Goal: Task Accomplishment & Management: Complete application form

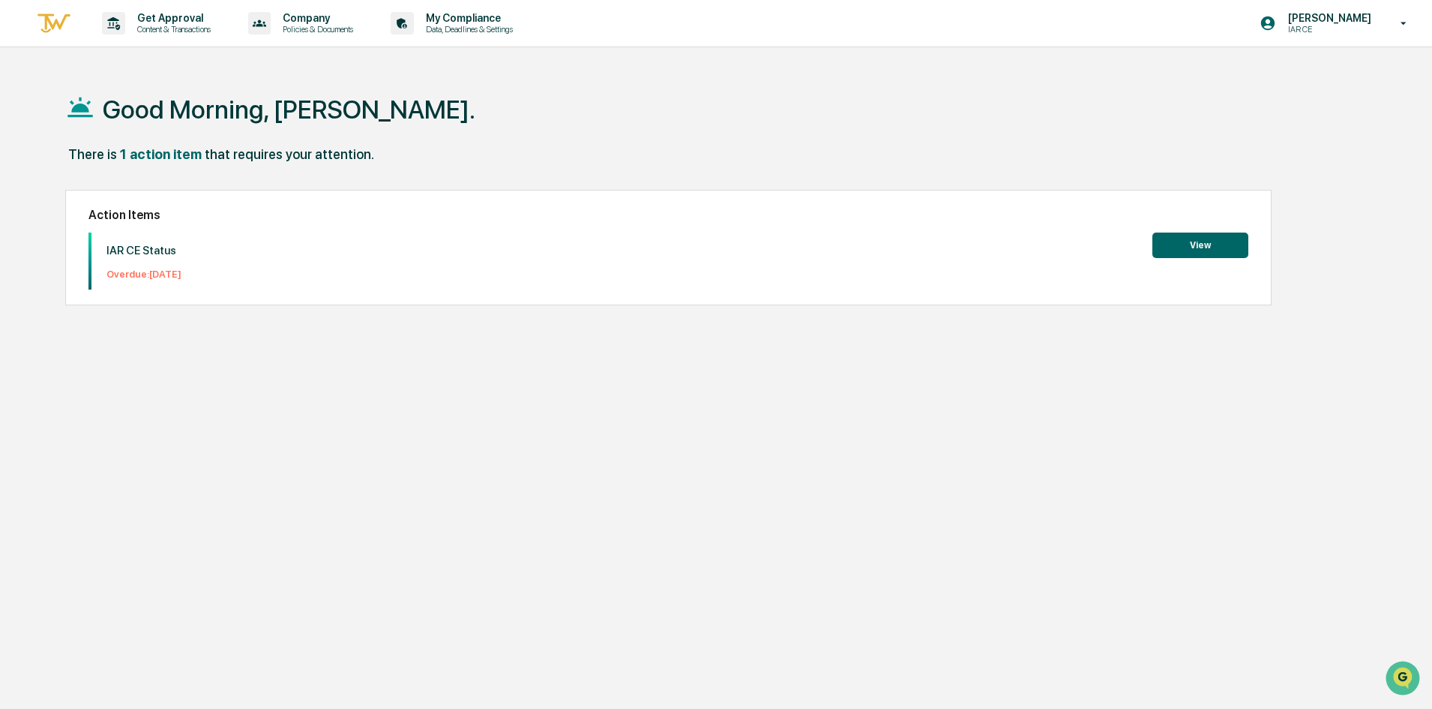
click at [1216, 236] on button "View" at bounding box center [1201, 244] width 96 height 25
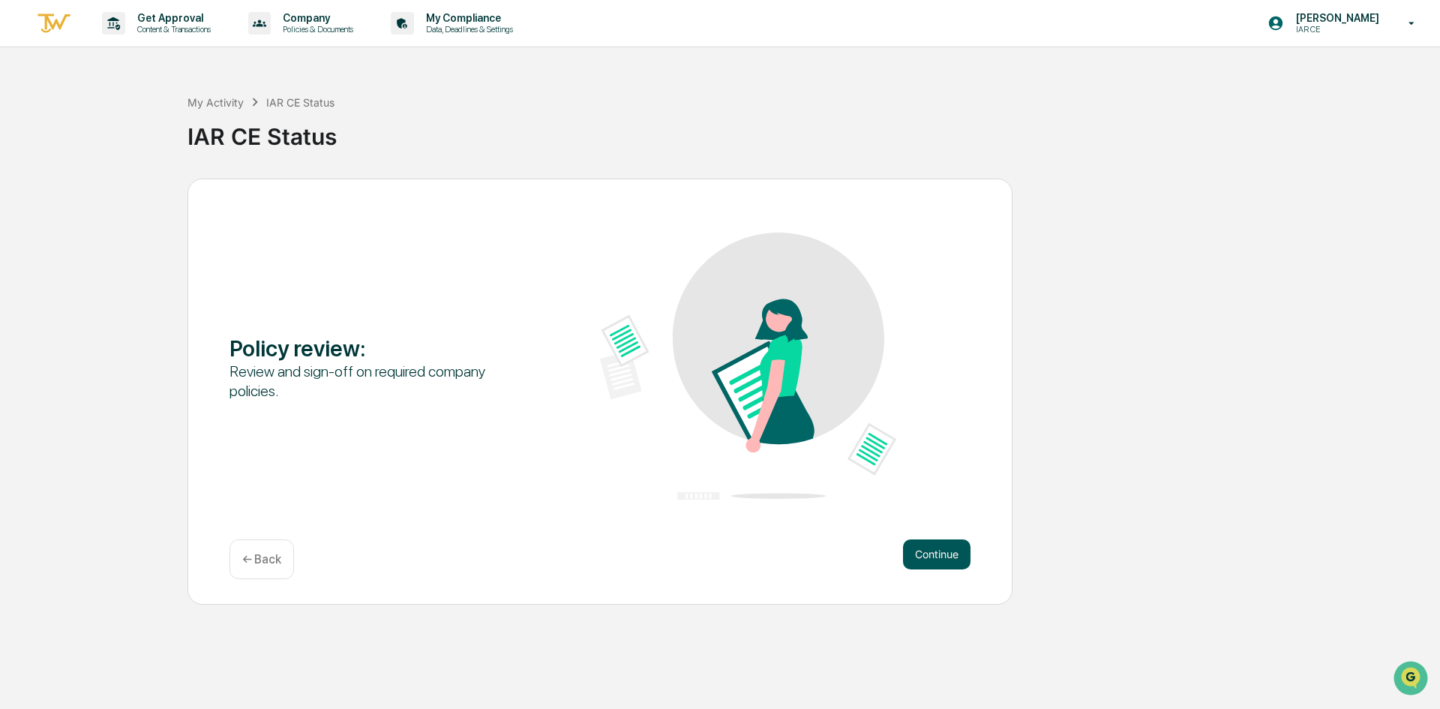
click at [926, 547] on button "Continue" at bounding box center [936, 554] width 67 height 30
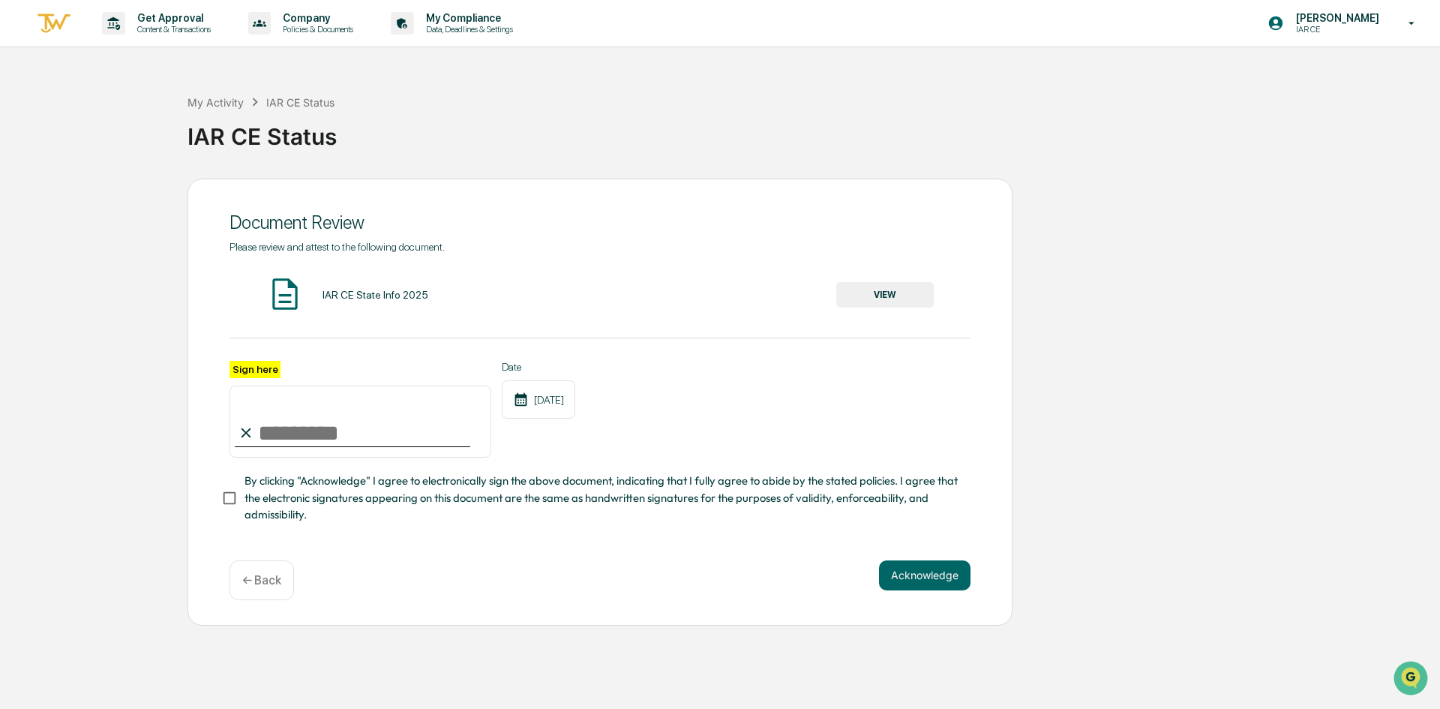
click at [901, 297] on button "VIEW" at bounding box center [884, 294] width 97 height 25
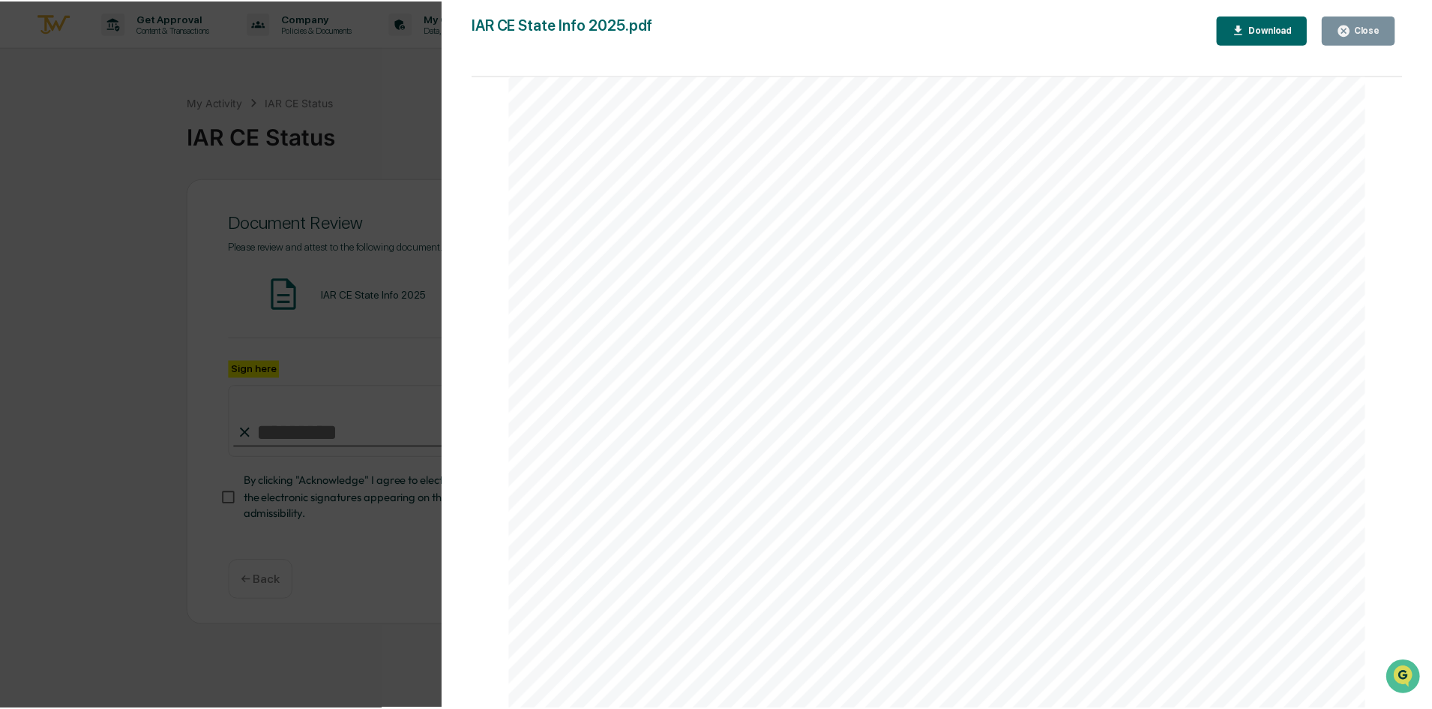
scroll to position [199, 0]
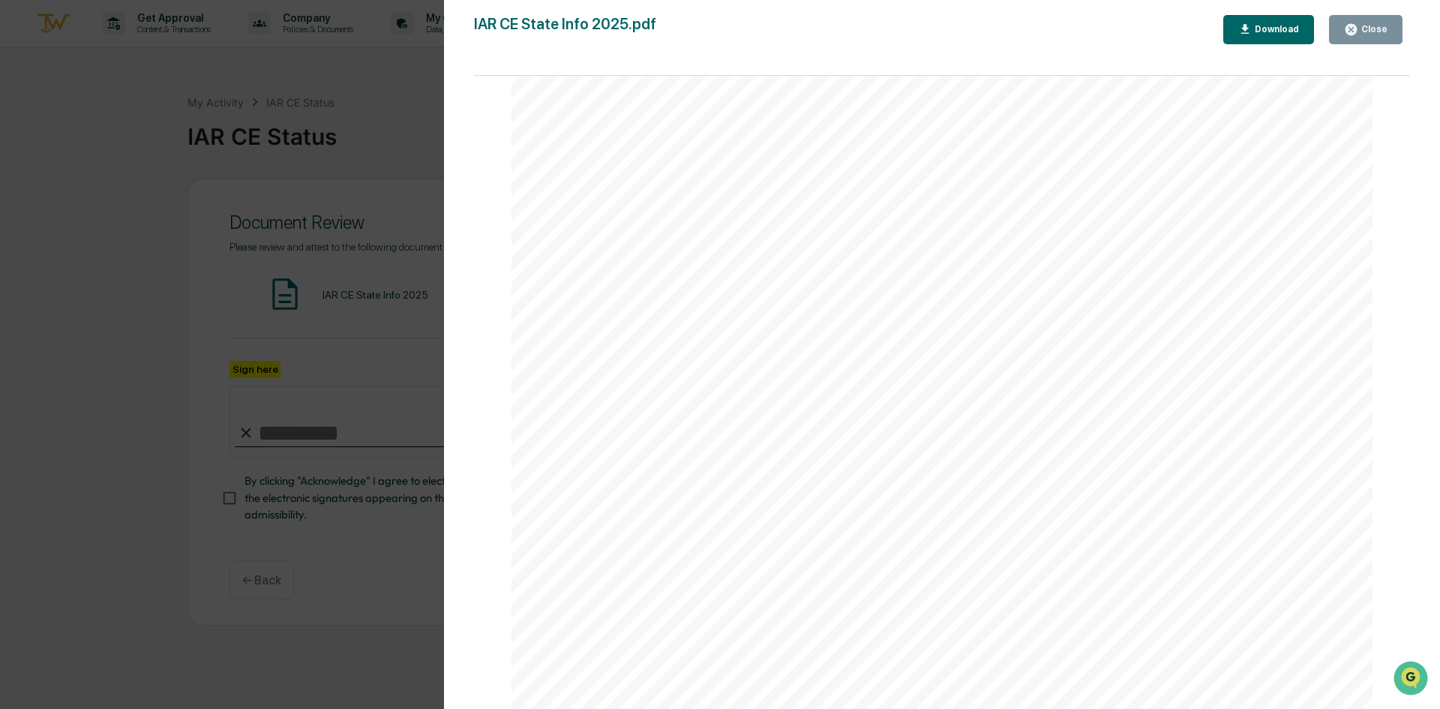
click at [1372, 31] on div "Close" at bounding box center [1372, 29] width 29 height 10
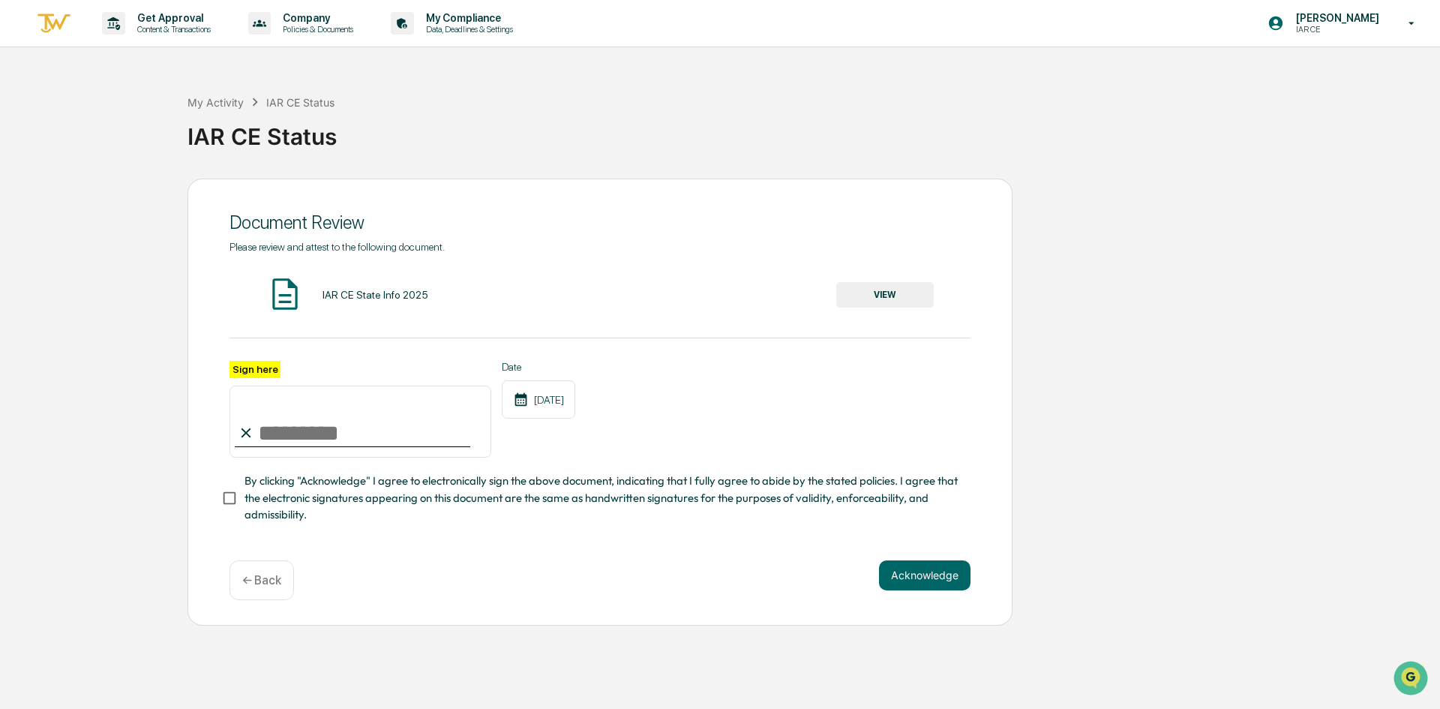
click at [400, 500] on span "By clicking "Acknowledge" I agree to electronically sign the above document, in…" at bounding box center [601, 497] width 714 height 50
click at [943, 573] on button "Acknowledge" at bounding box center [924, 575] width 91 height 30
click at [930, 582] on button "Acknowledge" at bounding box center [924, 593] width 91 height 30
click at [901, 301] on button "VIEW" at bounding box center [884, 294] width 97 height 25
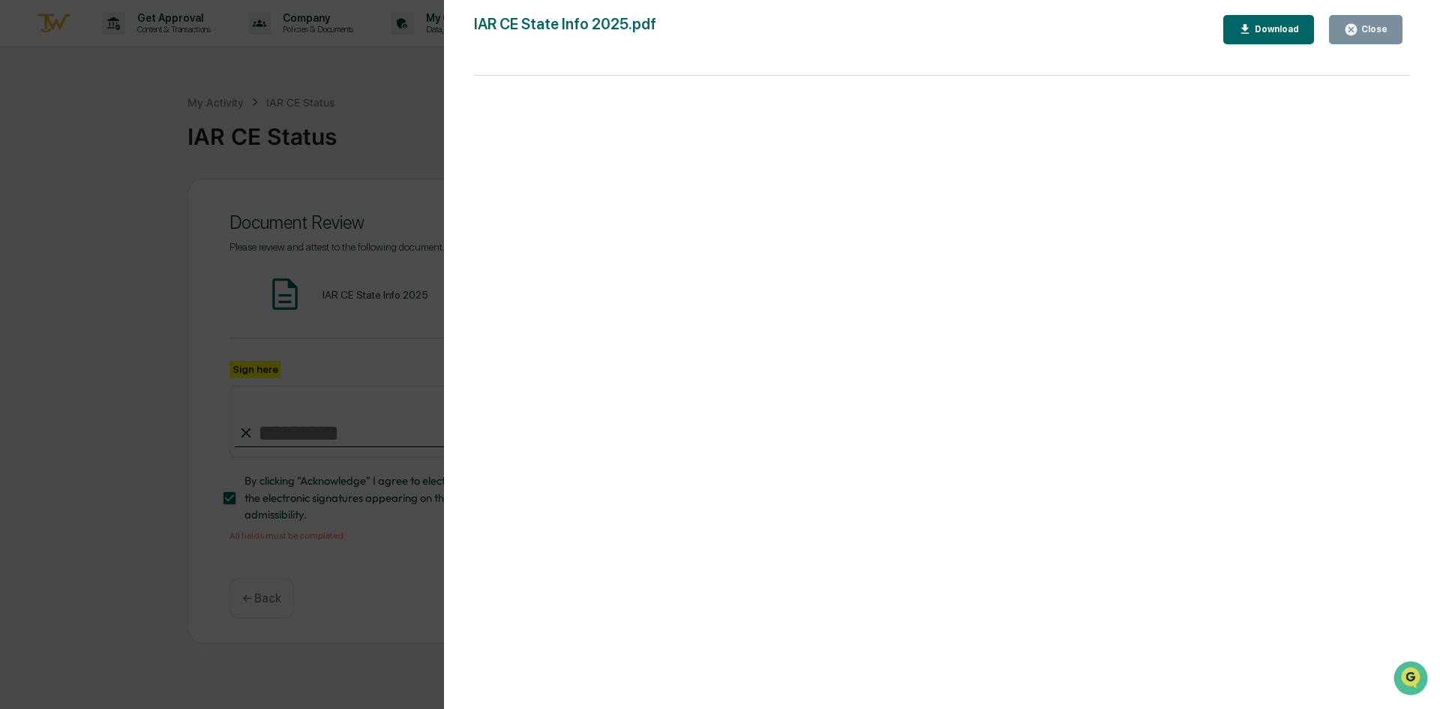
click at [382, 416] on div "Version History [DATE] 04:54 PM [PERSON_NAME] IAR CE State Info 2025.pdf Close …" at bounding box center [720, 354] width 1440 height 709
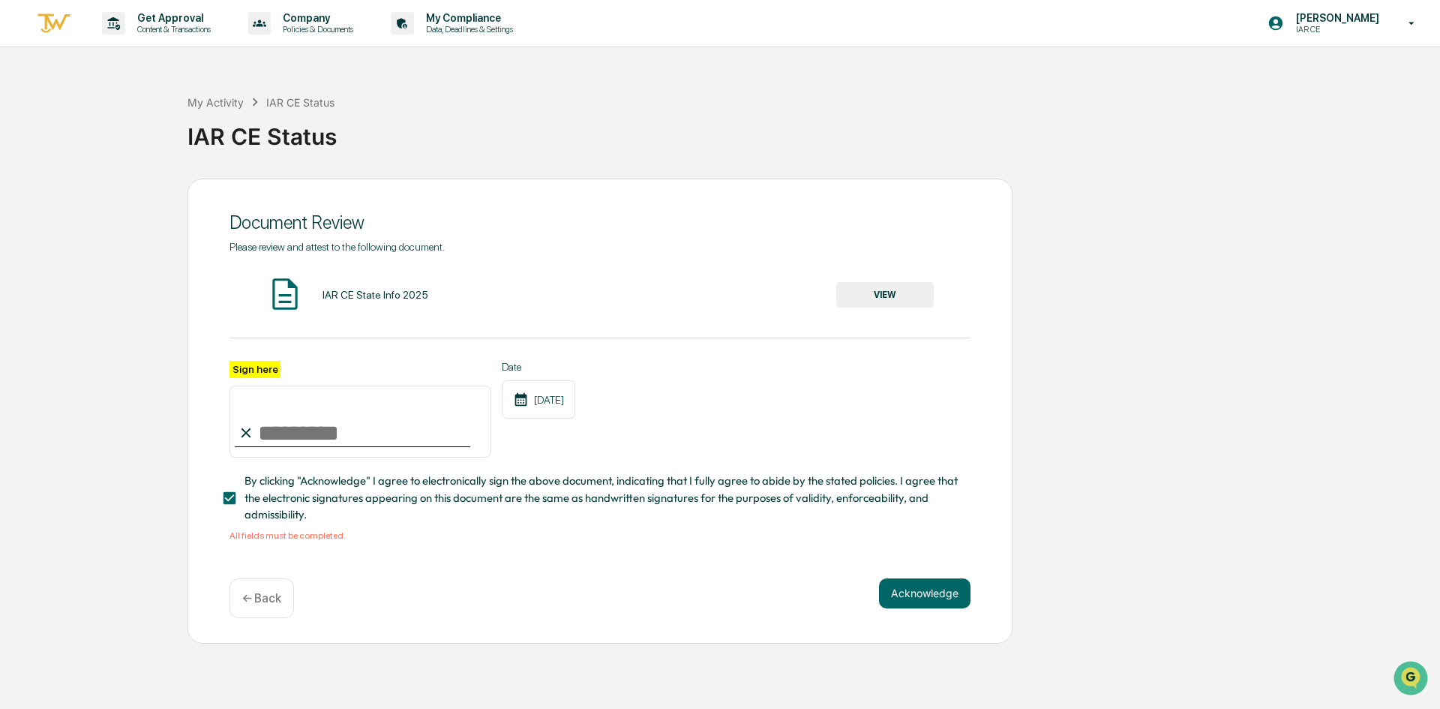
click at [326, 428] on input "Sign here" at bounding box center [360, 421] width 262 height 72
type input "**********"
click at [707, 472] on div "**********" at bounding box center [599, 451] width 741 height 181
click at [894, 595] on button "Acknowledge" at bounding box center [924, 593] width 91 height 30
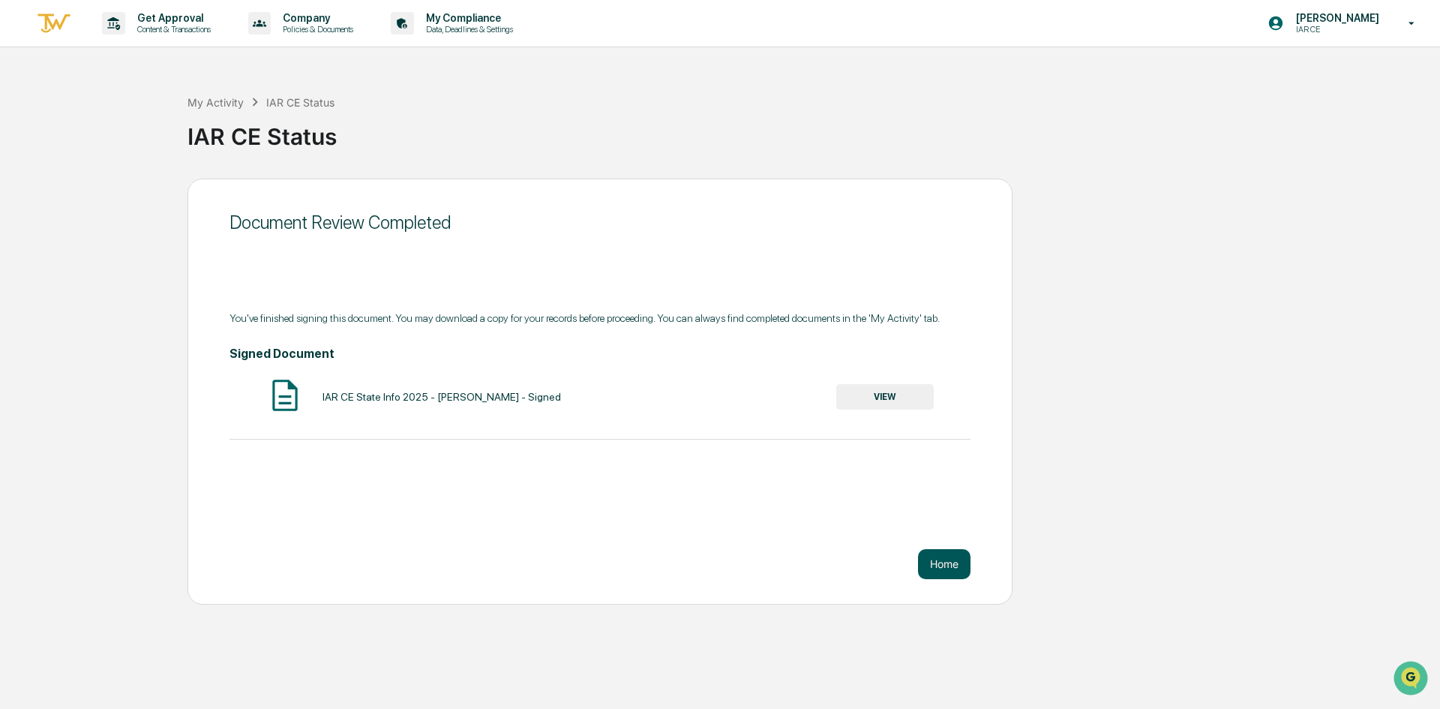
click at [949, 572] on button "Home" at bounding box center [944, 564] width 52 height 30
